Goal: Task Accomplishment & Management: Manage account settings

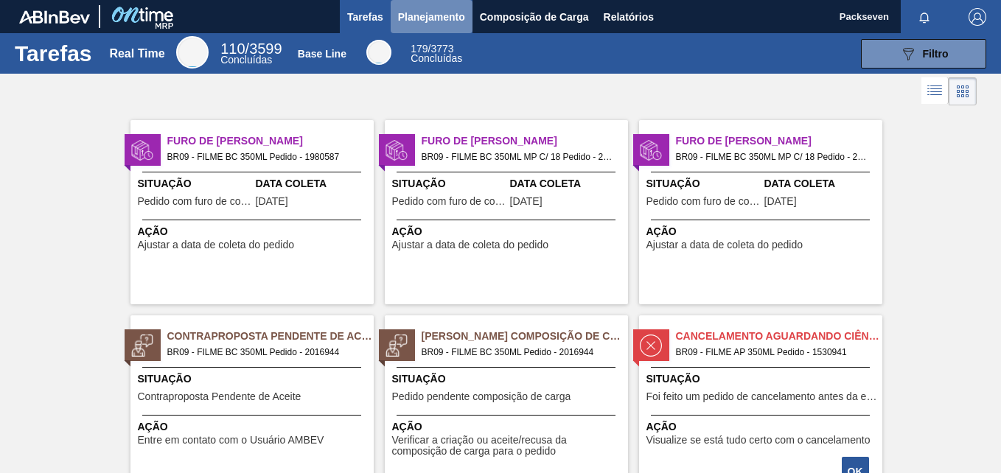
click at [434, 13] on span "Planejamento" at bounding box center [431, 17] width 67 height 18
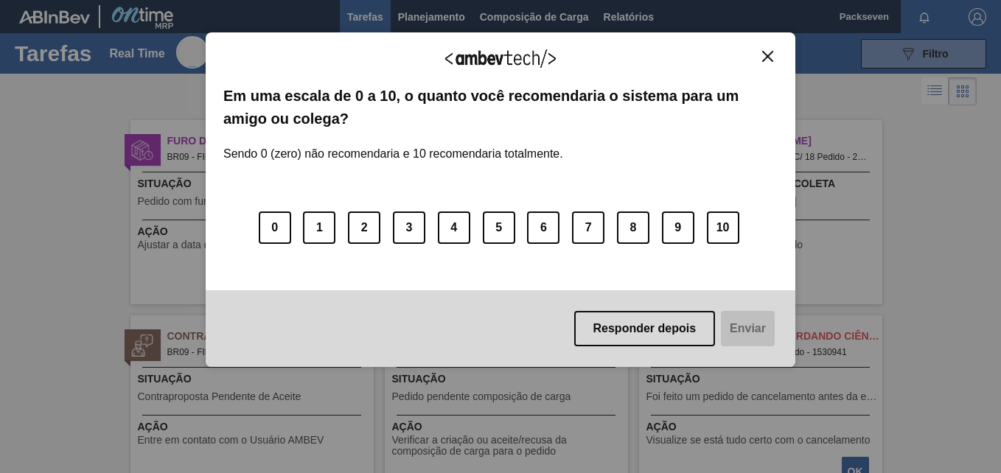
click at [771, 62] on button "Close" at bounding box center [768, 56] width 20 height 13
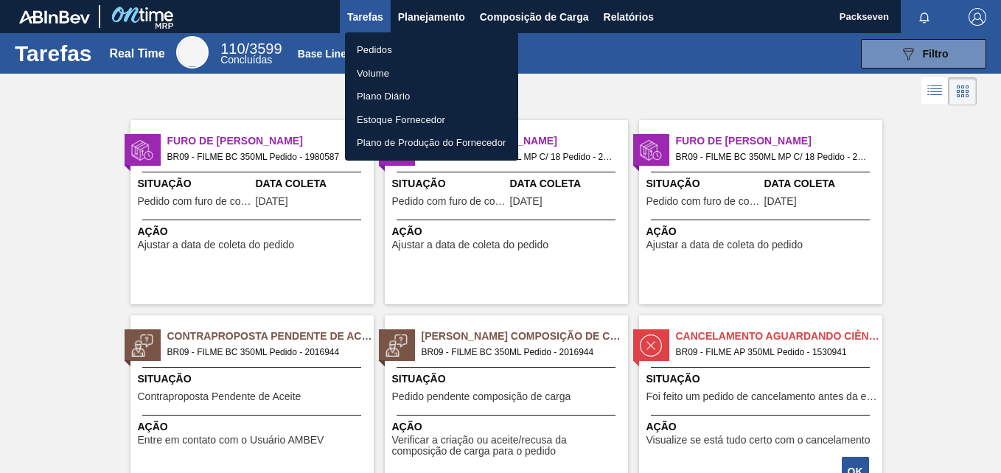
click at [369, 43] on li "Pedidos" at bounding box center [431, 50] width 173 height 24
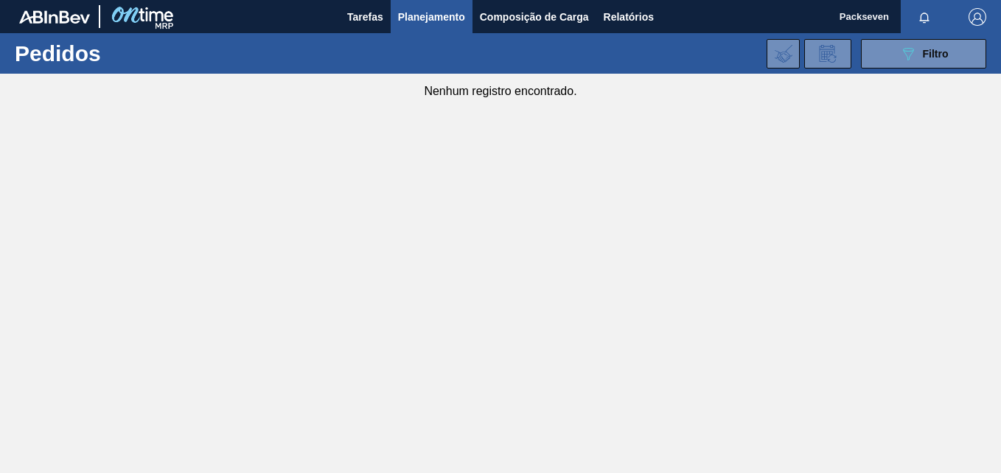
click at [440, 23] on span "Planejamento" at bounding box center [431, 17] width 67 height 18
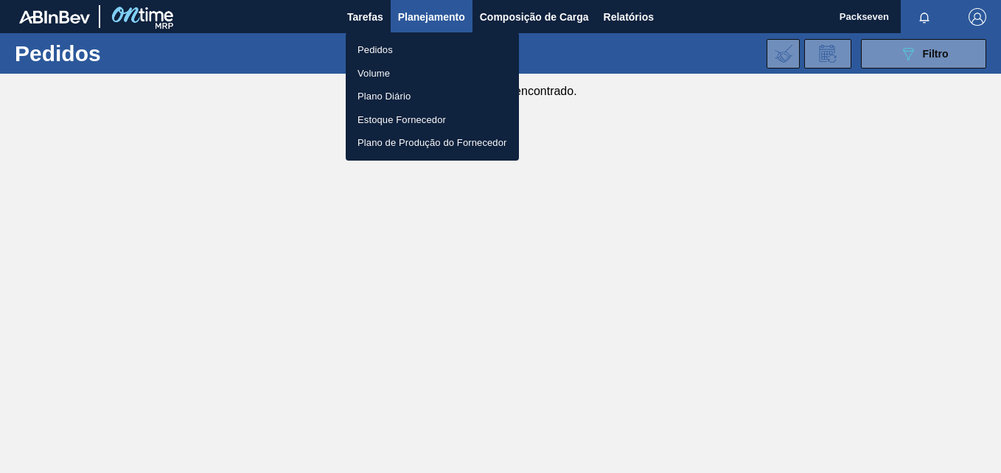
click at [369, 47] on li "Pedidos" at bounding box center [432, 50] width 173 height 24
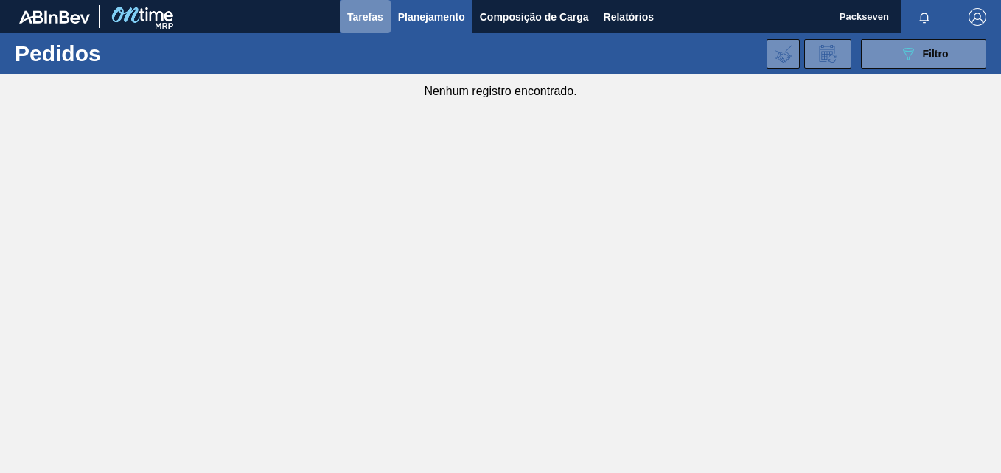
click at [371, 24] on span "Tarefas" at bounding box center [365, 17] width 36 height 18
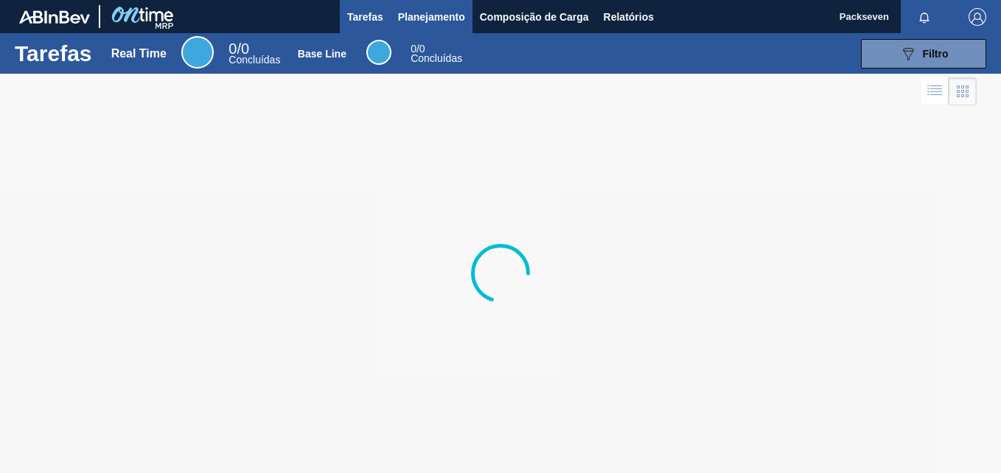
click at [437, 23] on span "Planejamento" at bounding box center [431, 17] width 67 height 18
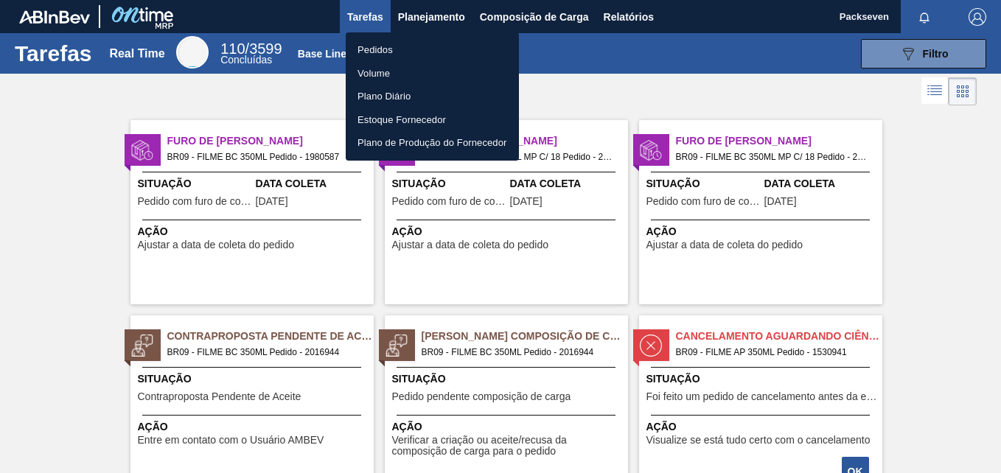
click at [770, 90] on div at bounding box center [500, 236] width 1001 height 473
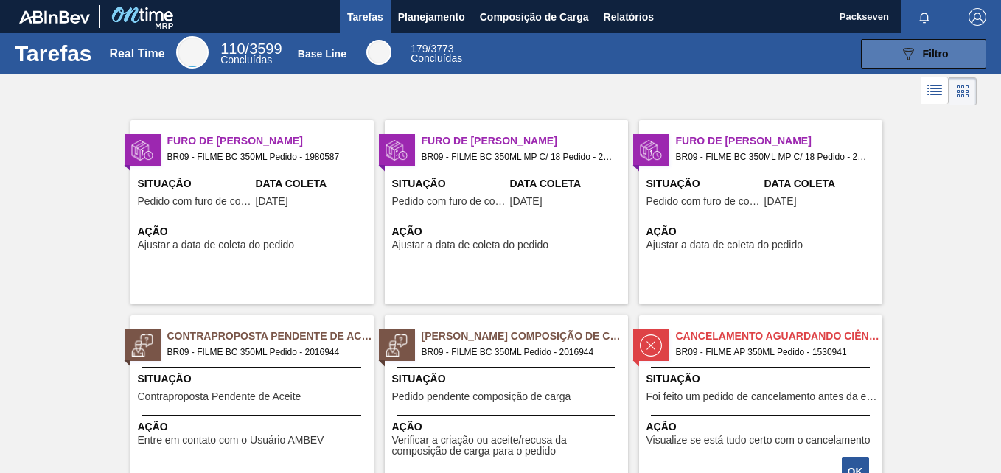
click at [903, 53] on icon at bounding box center [908, 54] width 11 height 13
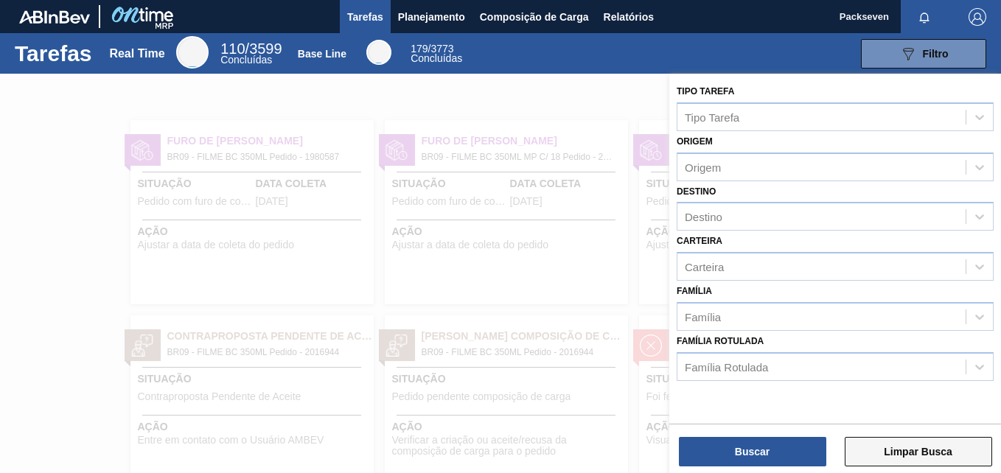
click at [900, 457] on button "Limpar Busca" at bounding box center [918, 451] width 147 height 29
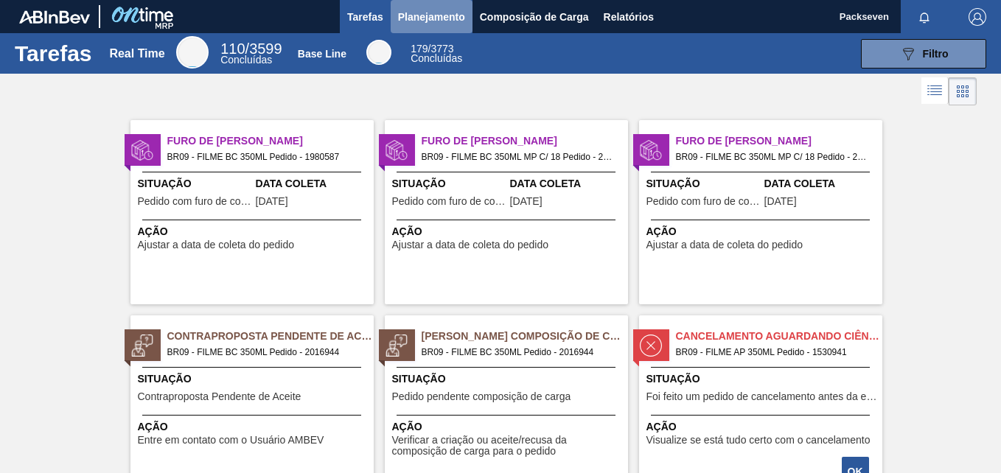
click at [432, 15] on span "Planejamento" at bounding box center [431, 17] width 67 height 18
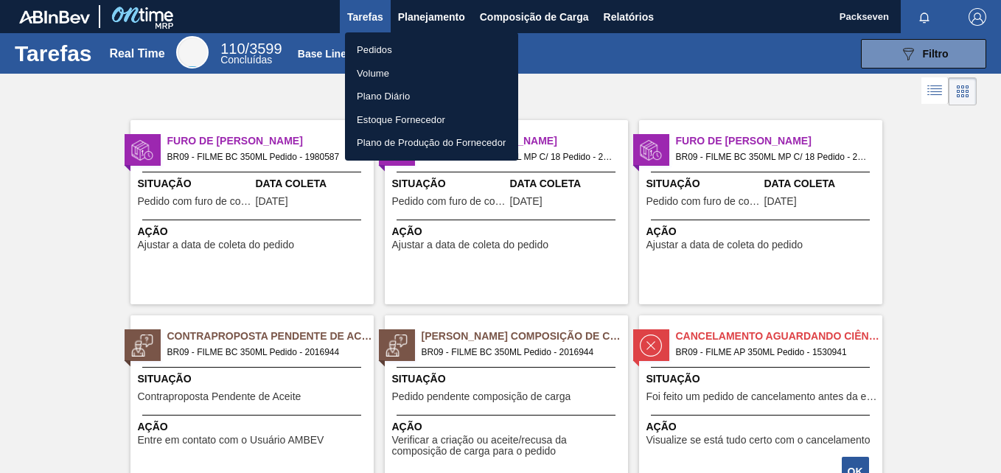
click at [372, 49] on li "Pedidos" at bounding box center [431, 50] width 173 height 24
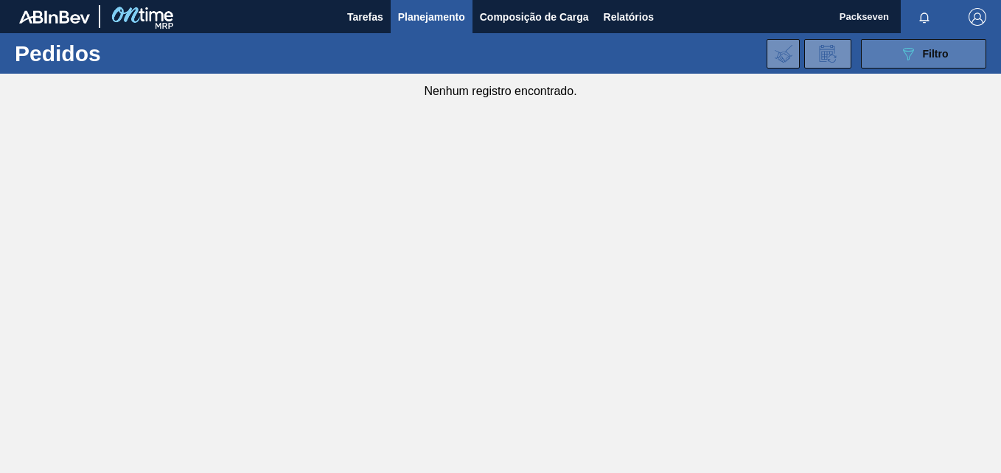
click at [916, 52] on icon "089F7B8B-B2A5-4AFE-B5C0-19BA573D28AC" at bounding box center [909, 54] width 18 height 18
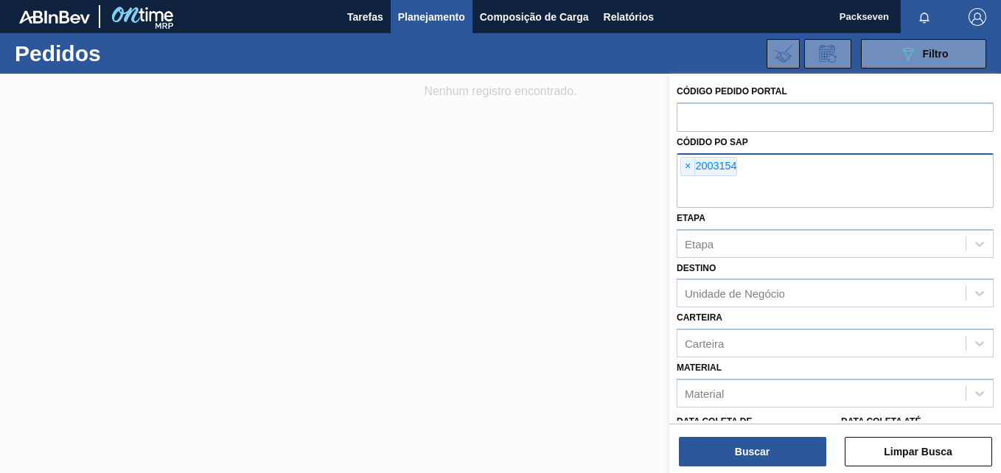
click at [690, 162] on span "×" at bounding box center [688, 167] width 14 height 18
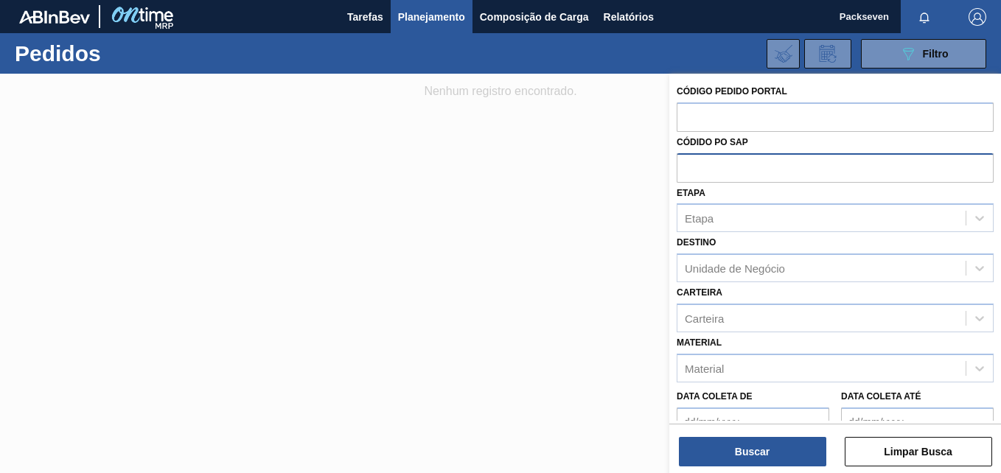
click at [726, 166] on input "text" at bounding box center [835, 167] width 317 height 28
paste input "text"
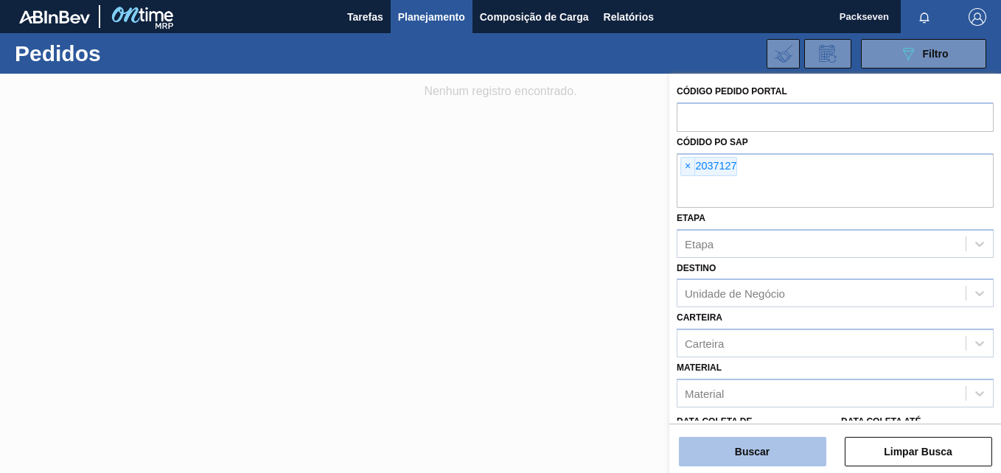
click at [787, 444] on button "Buscar" at bounding box center [752, 451] width 147 height 29
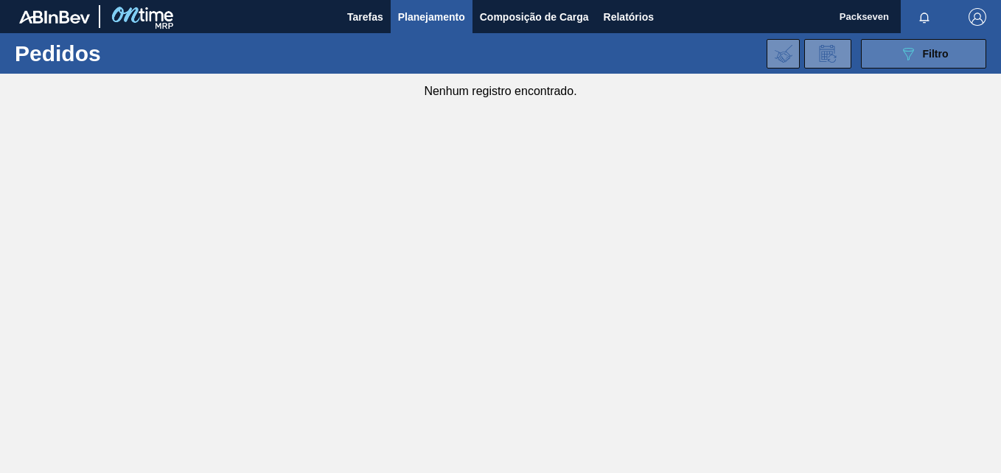
click at [906, 52] on icon "089F7B8B-B2A5-4AFE-B5C0-19BA573D28AC" at bounding box center [909, 54] width 18 height 18
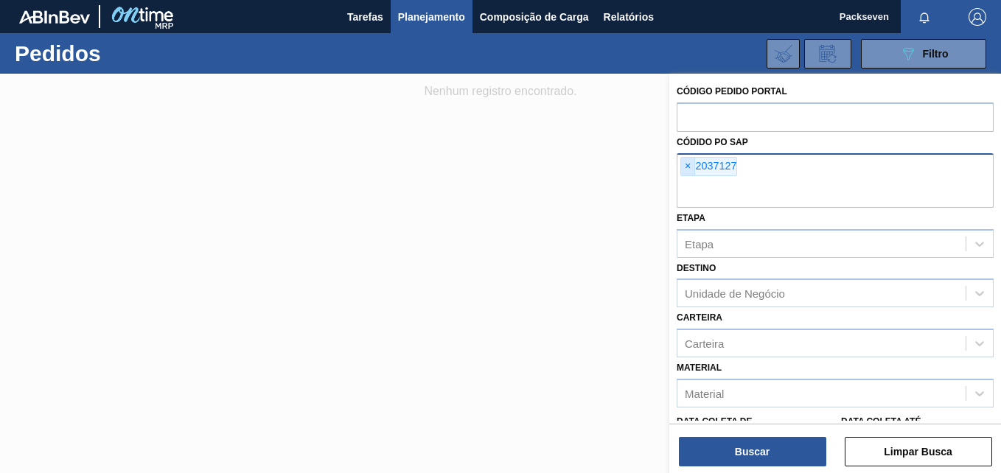
click at [686, 164] on span "×" at bounding box center [688, 167] width 14 height 18
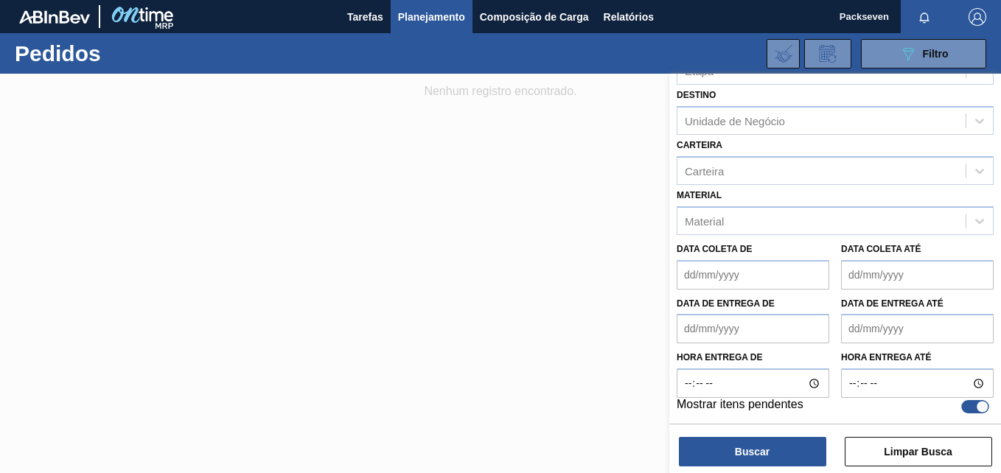
scroll to position [150, 0]
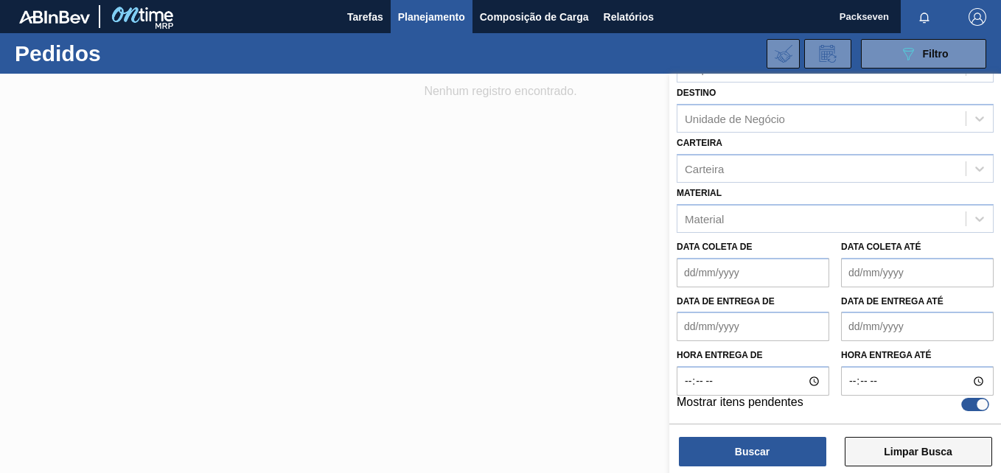
click at [879, 448] on button "Limpar Busca" at bounding box center [918, 451] width 147 height 29
checkbox input "false"
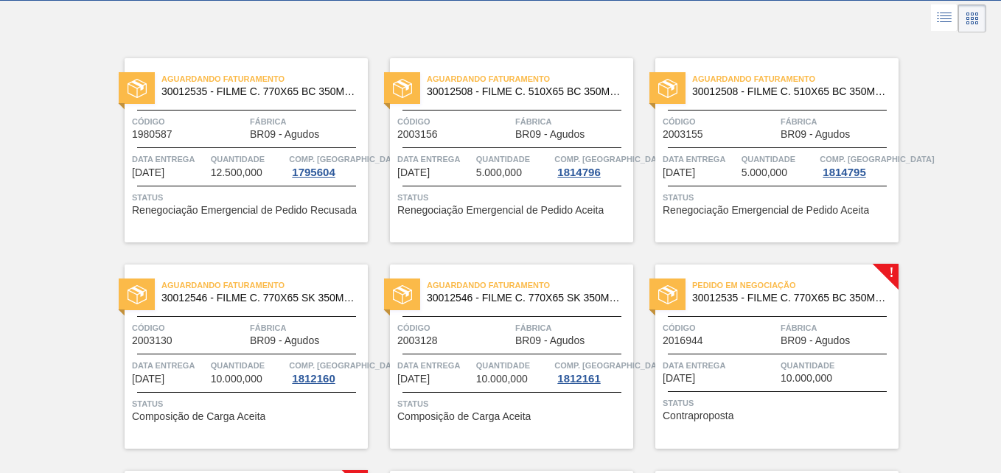
scroll to position [0, 0]
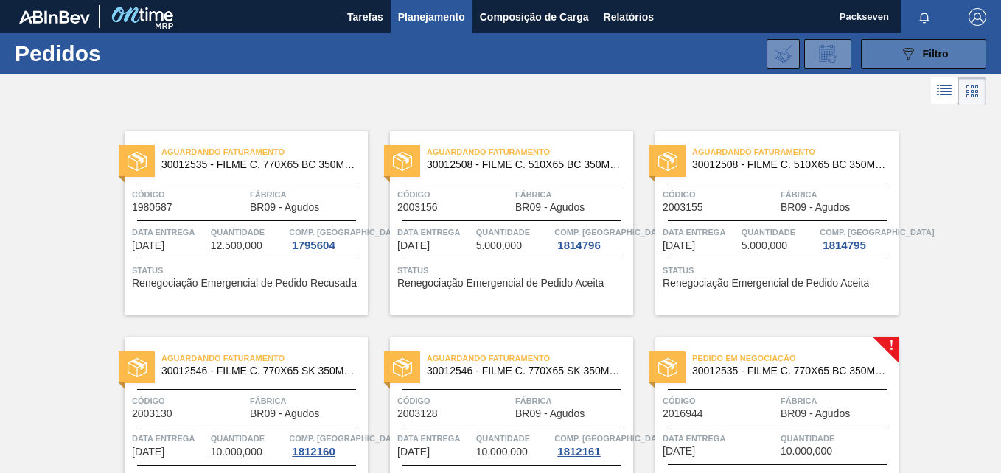
click at [937, 49] on span "Filtro" at bounding box center [936, 54] width 26 height 12
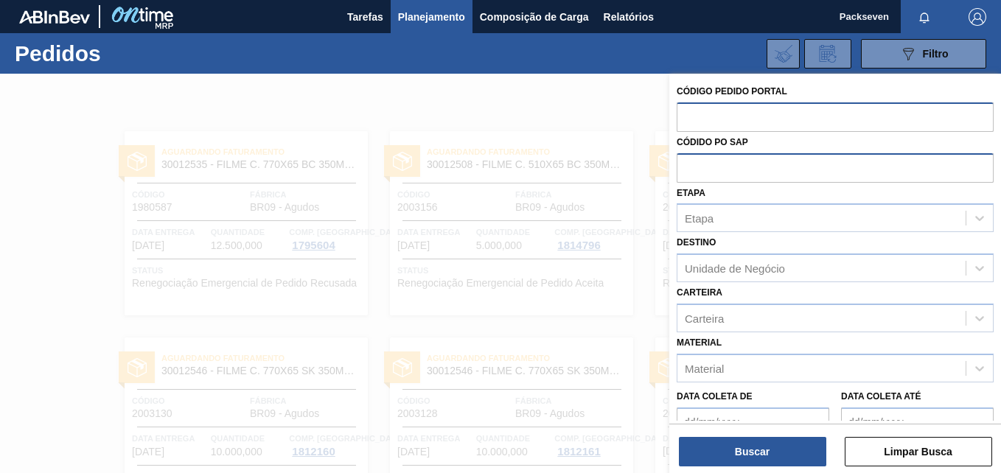
click at [727, 116] on input "text" at bounding box center [835, 116] width 317 height 28
paste input "text"
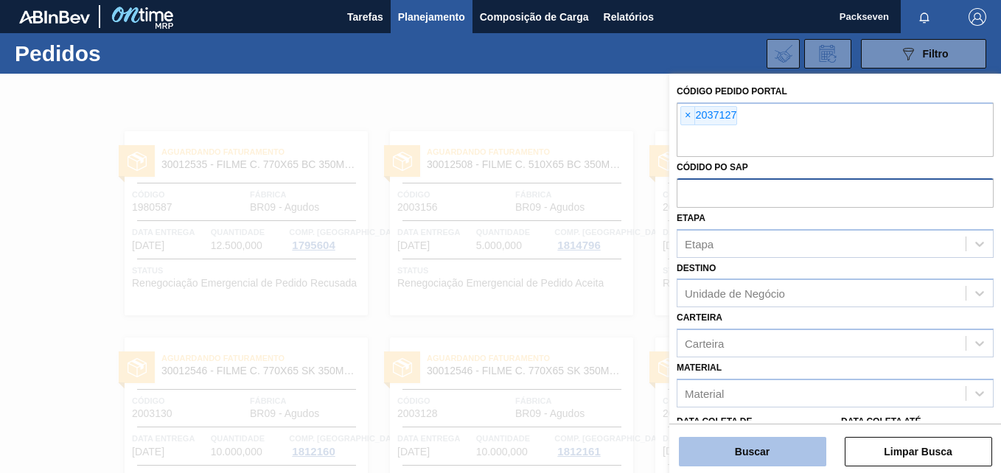
click at [762, 446] on button "Buscar" at bounding box center [752, 451] width 147 height 29
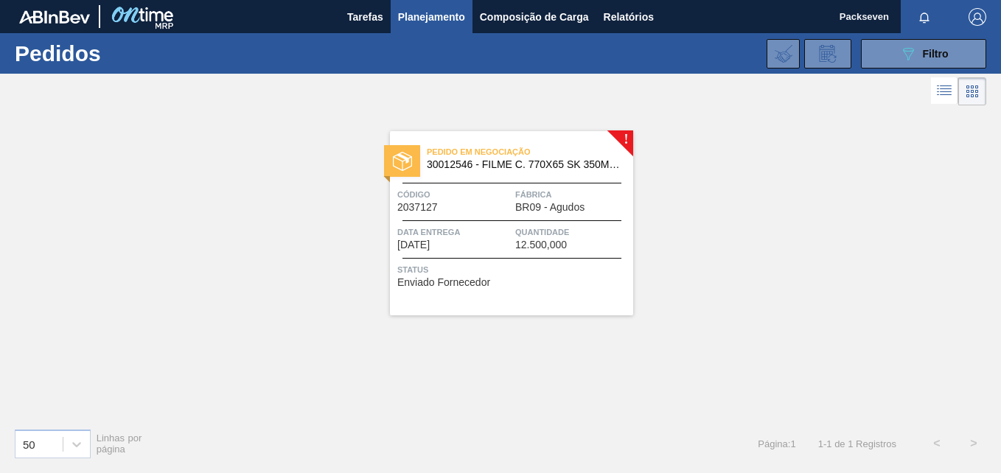
click at [517, 142] on div "Pedido em Negociação 30012546 - FILME C. 770X65 SK 350ML C12 429" at bounding box center [511, 155] width 243 height 26
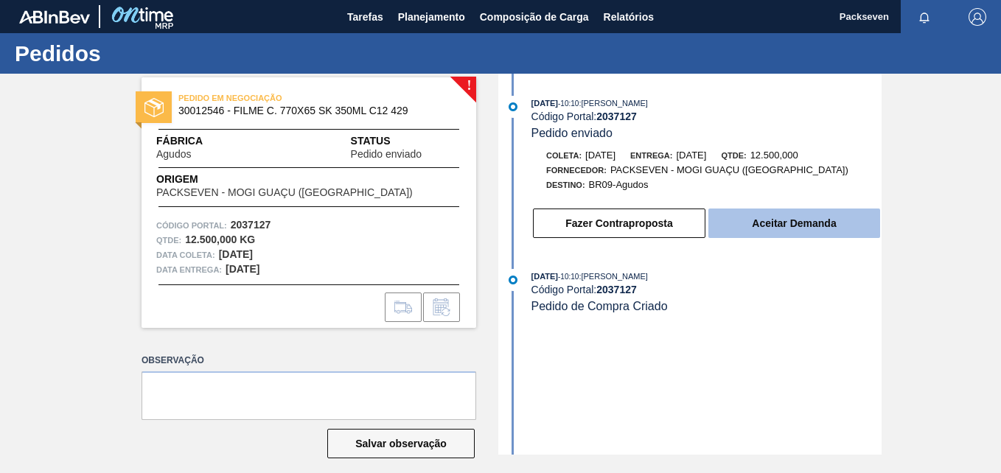
click at [812, 223] on button "Aceitar Demanda" at bounding box center [795, 223] width 172 height 29
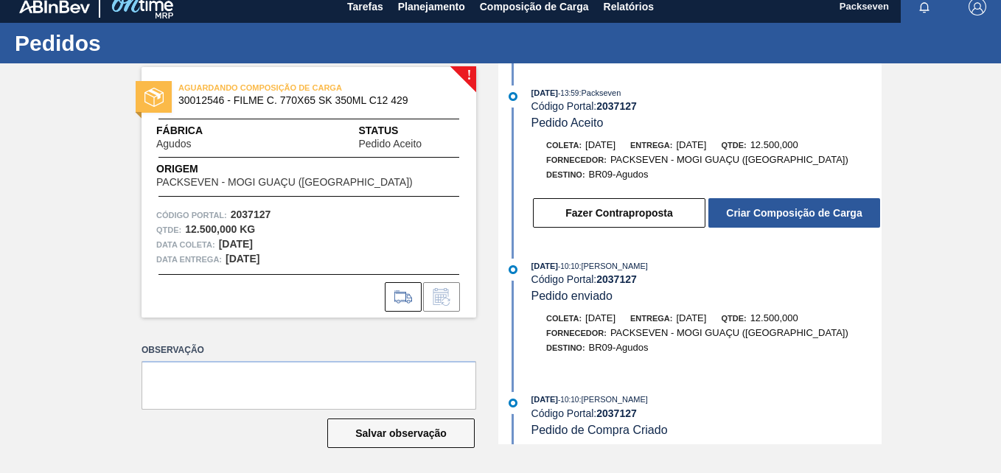
scroll to position [13, 0]
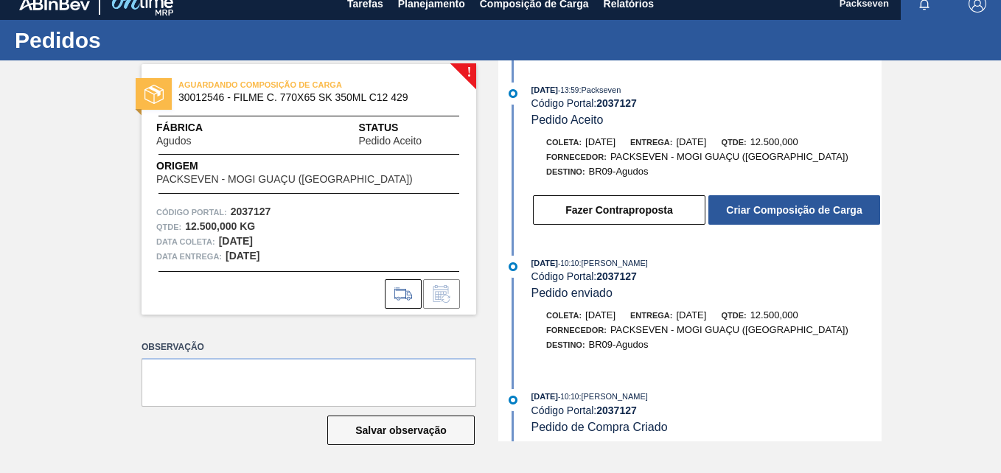
click at [472, 67] on div "AGUARDANDO COMPOSIÇÃO DE CARGA 30012546 - FILME C. 770X65 SK 350ML C12 429 Fábr…" at bounding box center [309, 189] width 335 height 251
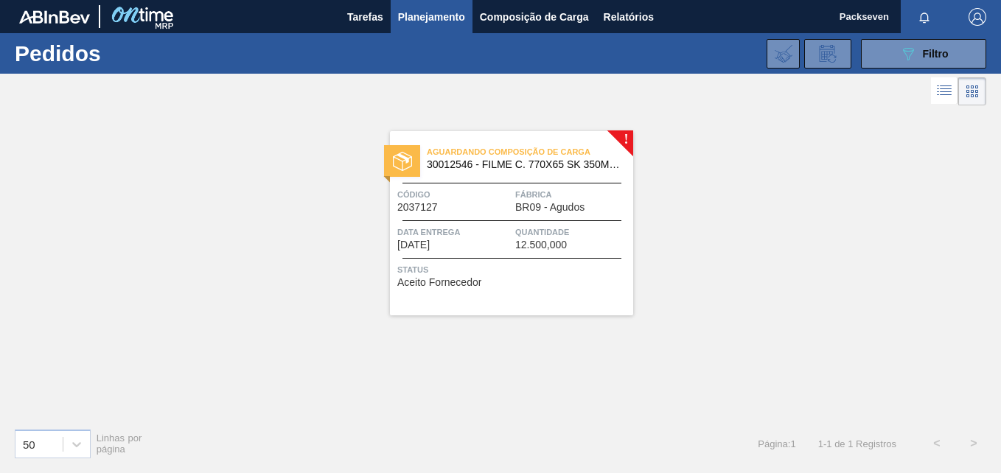
click at [506, 166] on span "30012546 - FILME C. 770X65 SK 350ML C12 429" at bounding box center [524, 164] width 195 height 11
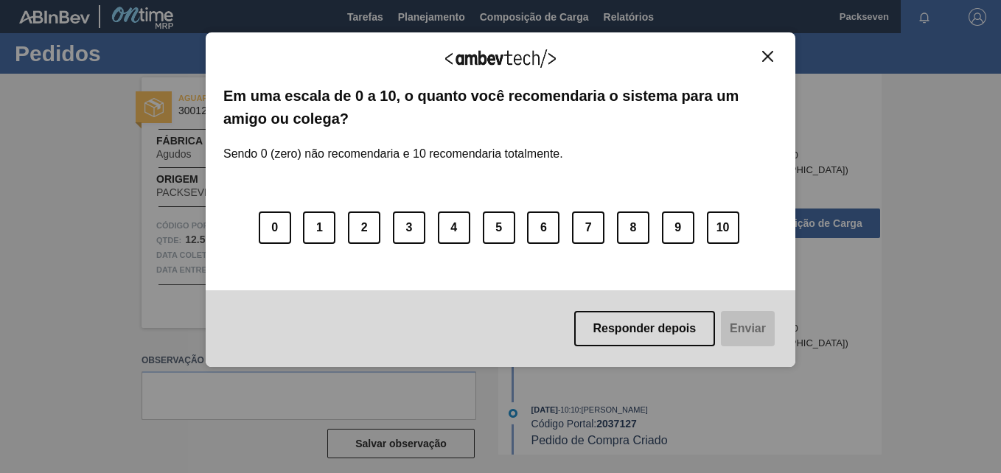
click at [766, 49] on div "Agradecemos seu feedback! Em uma escala de 0 a 10, o quanto você recomendaria o…" at bounding box center [501, 199] width 590 height 335
click at [766, 51] on img "Close" at bounding box center [767, 56] width 11 height 11
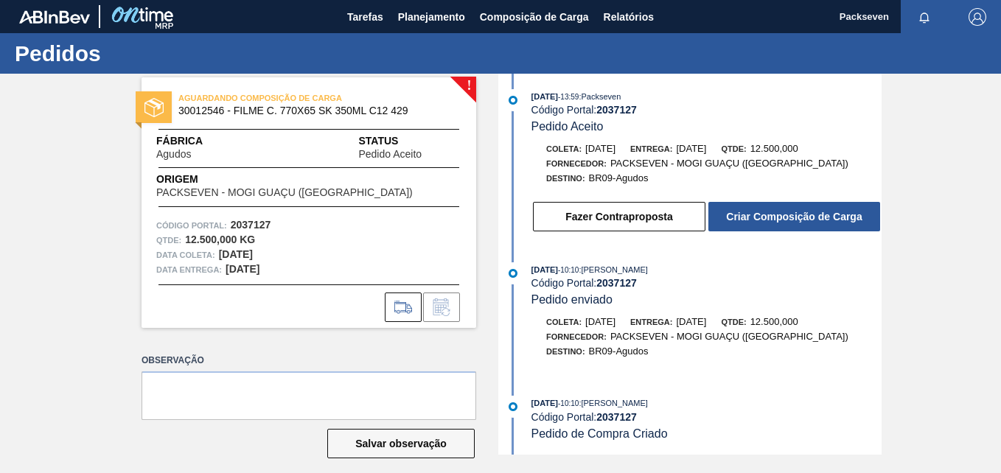
scroll to position [8, 0]
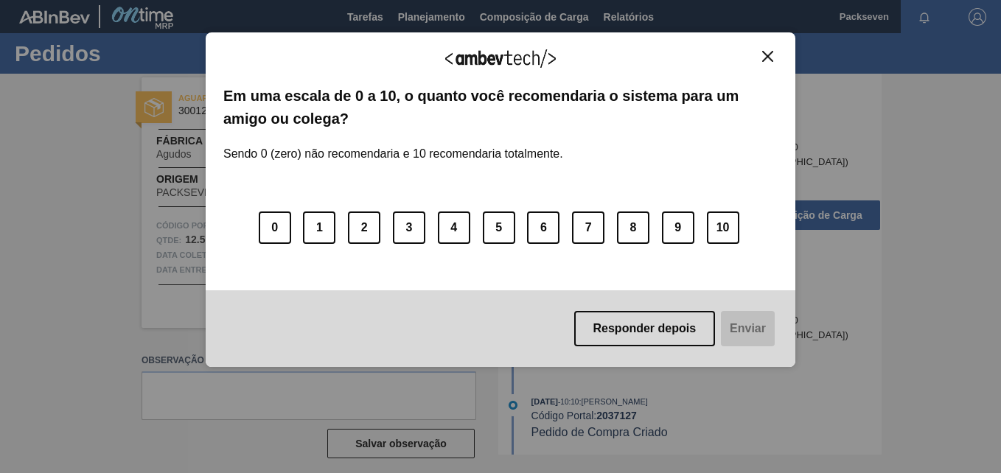
click at [771, 52] on img "Close" at bounding box center [767, 56] width 11 height 11
click at [769, 58] on img "Close" at bounding box center [767, 56] width 11 height 11
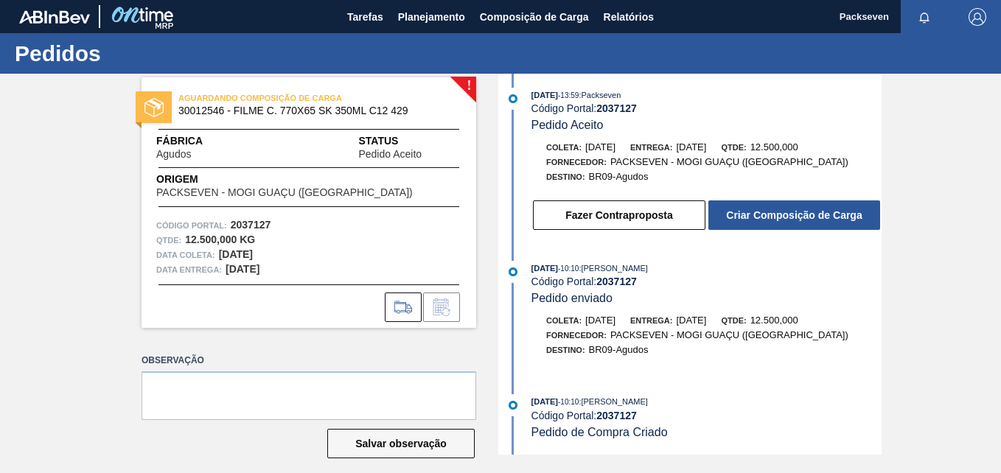
click at [467, 88] on div "AGUARDANDO COMPOSIÇÃO DE CARGA 30012546 - FILME C. 770X65 SK 350ML C12 429 Fábr…" at bounding box center [309, 202] width 335 height 251
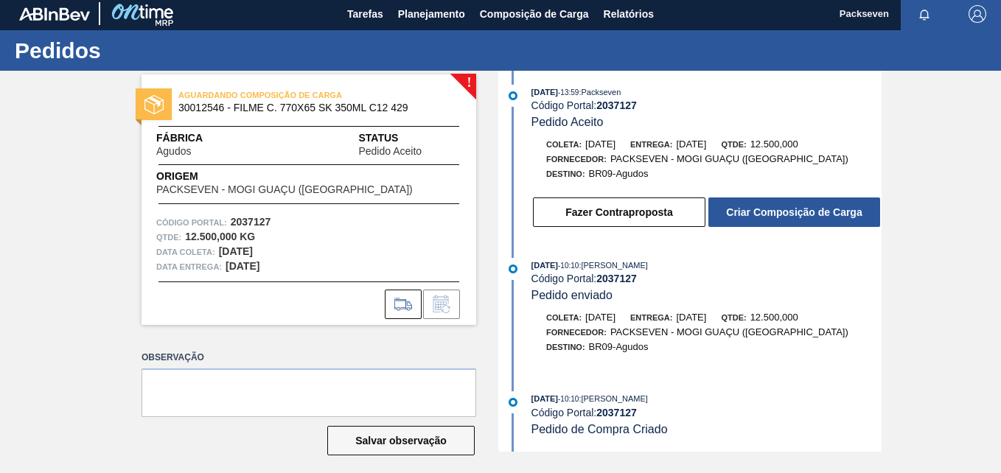
scroll to position [0, 0]
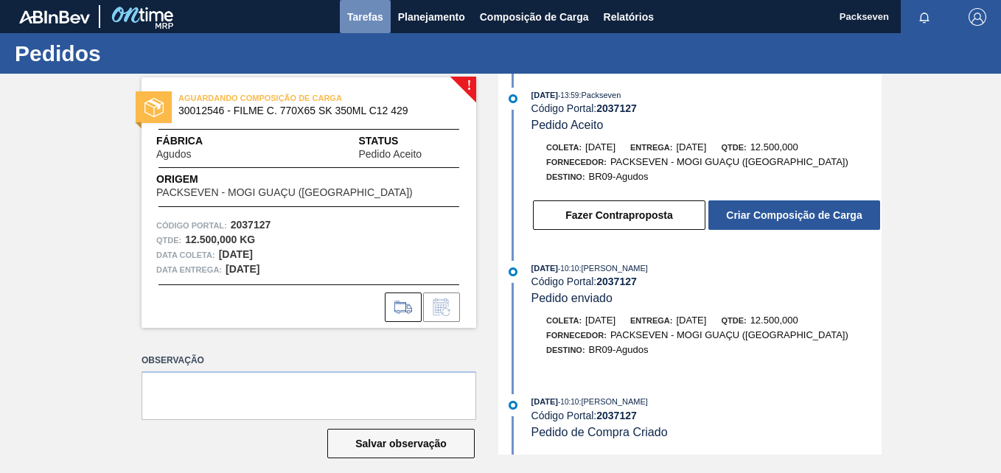
click at [363, 13] on span "Tarefas" at bounding box center [365, 17] width 36 height 18
